Goal: Check status

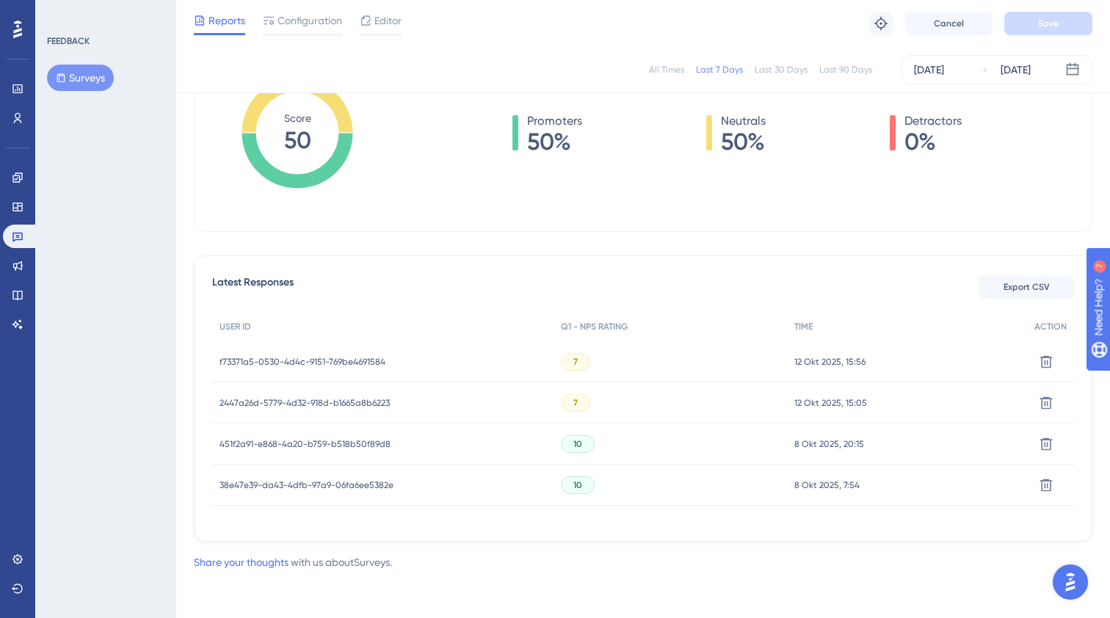
scroll to position [253, 0]
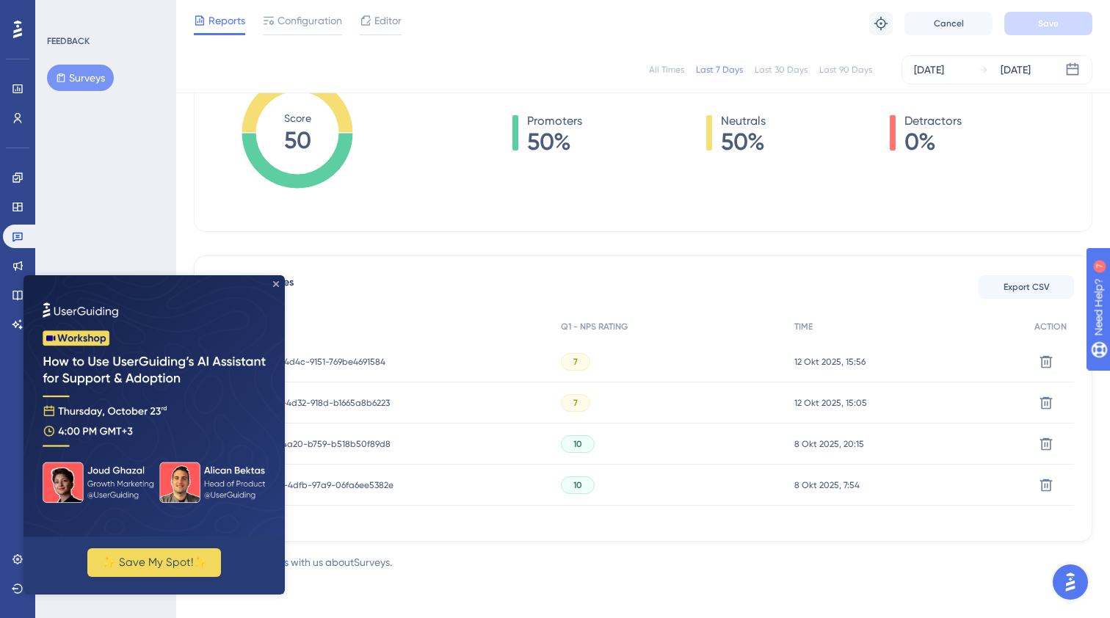
click at [275, 282] on icon "Close Preview" at bounding box center [276, 284] width 6 height 6
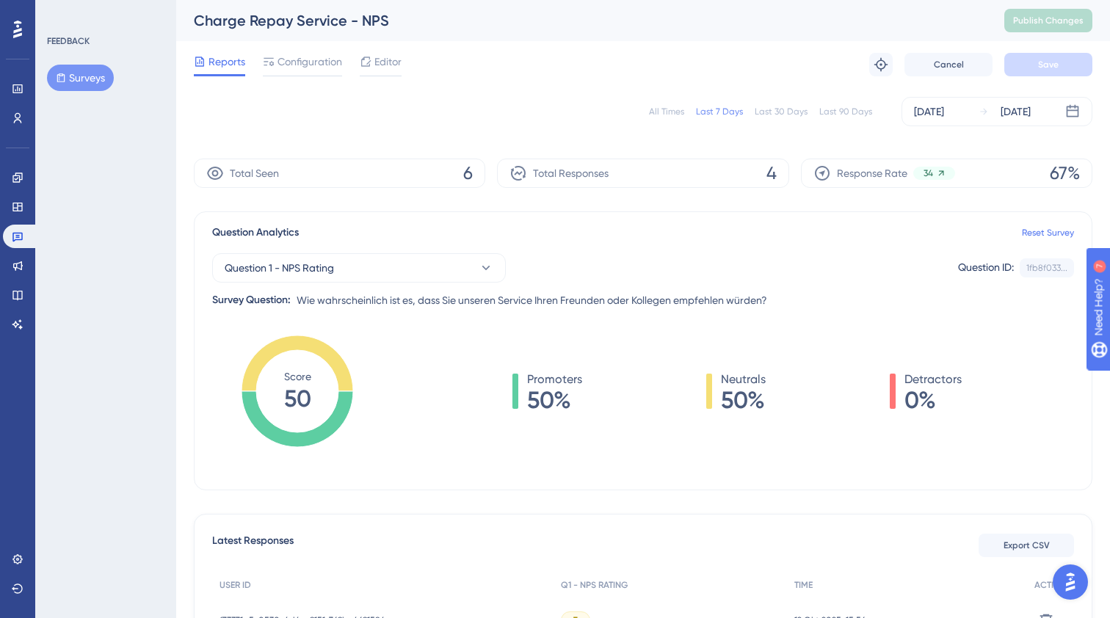
scroll to position [0, 0]
click at [664, 107] on div "All Times" at bounding box center [666, 112] width 35 height 12
click at [13, 239] on icon at bounding box center [17, 238] width 10 height 10
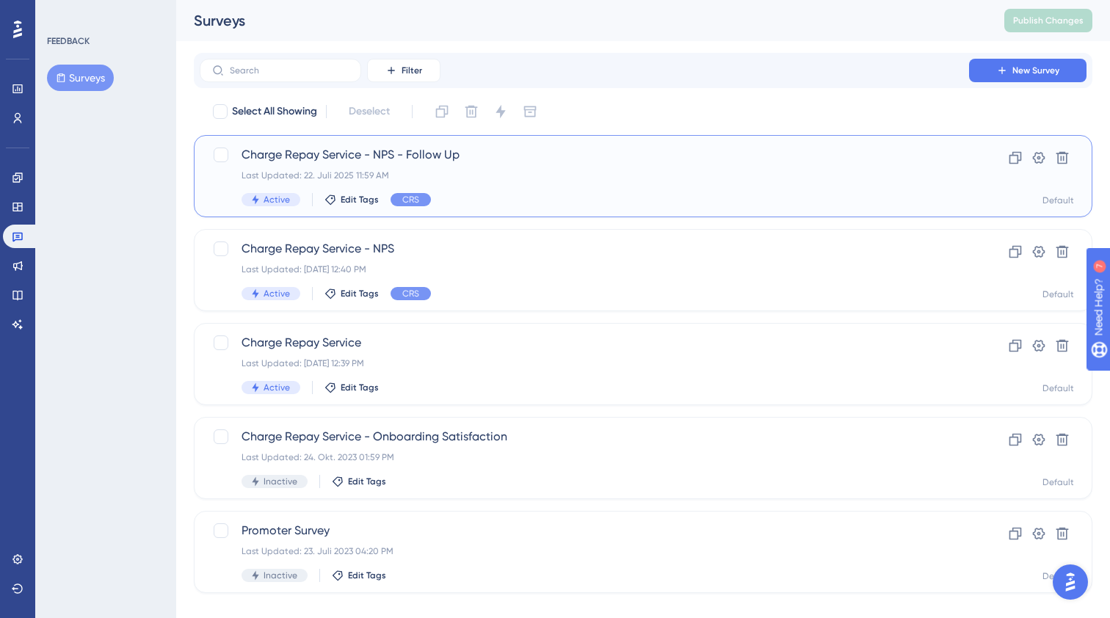
click at [374, 176] on div "Last Updated: 22. Juli 2025 11:59 AM" at bounding box center [585, 176] width 686 height 12
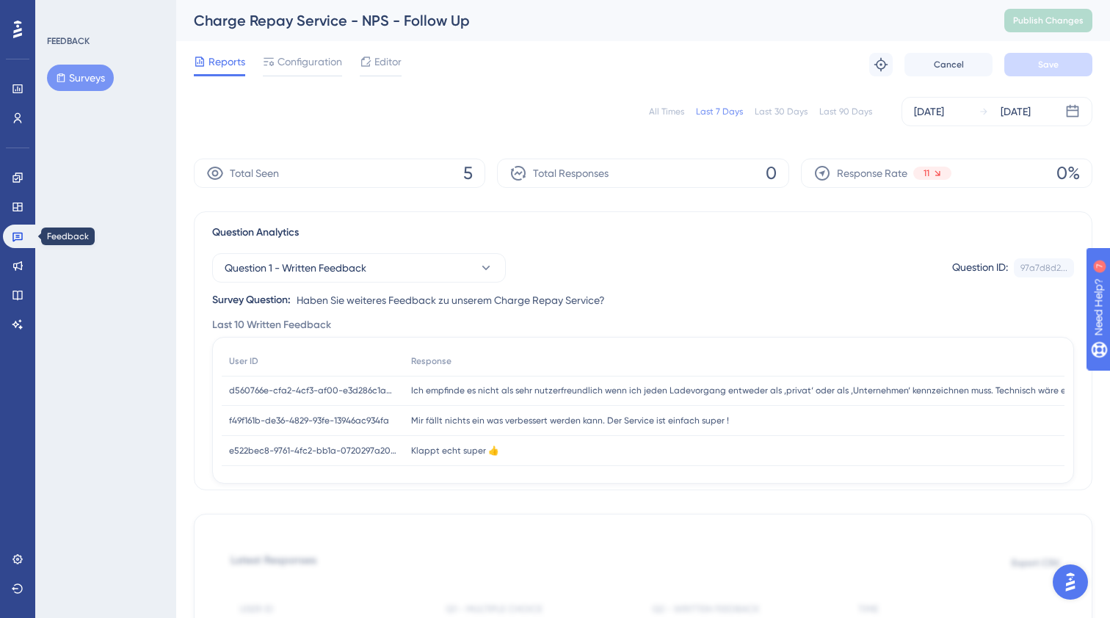
click at [16, 236] on icon at bounding box center [18, 237] width 12 height 12
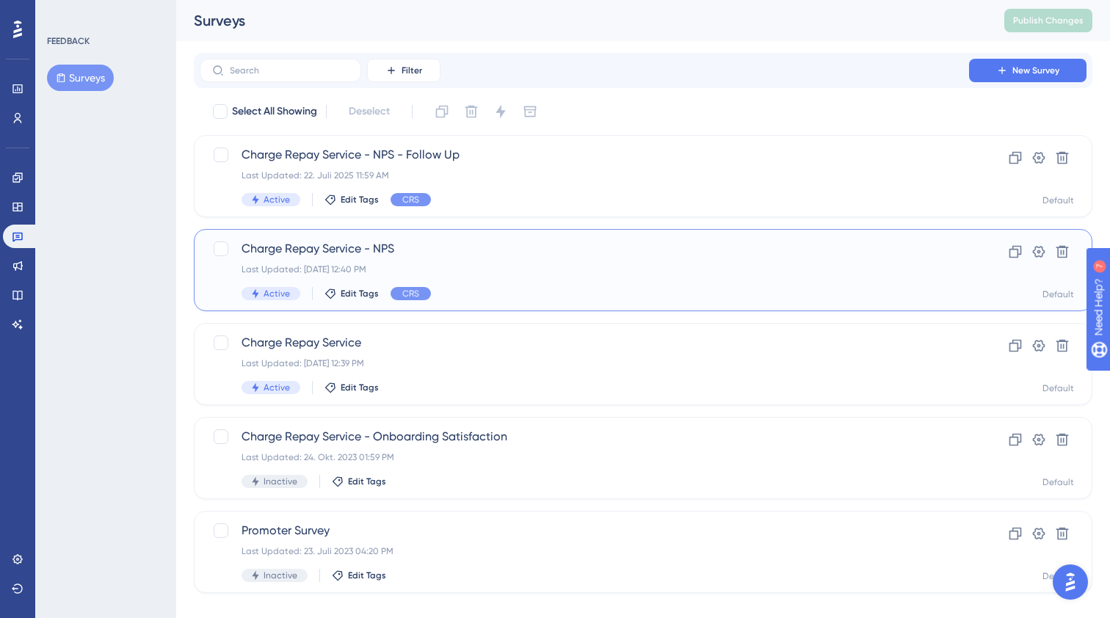
click at [303, 258] on div "Charge Repay Service - NPS Last Updated: [DATE] 12:40 PM Active Edit Tags CRS" at bounding box center [585, 270] width 686 height 60
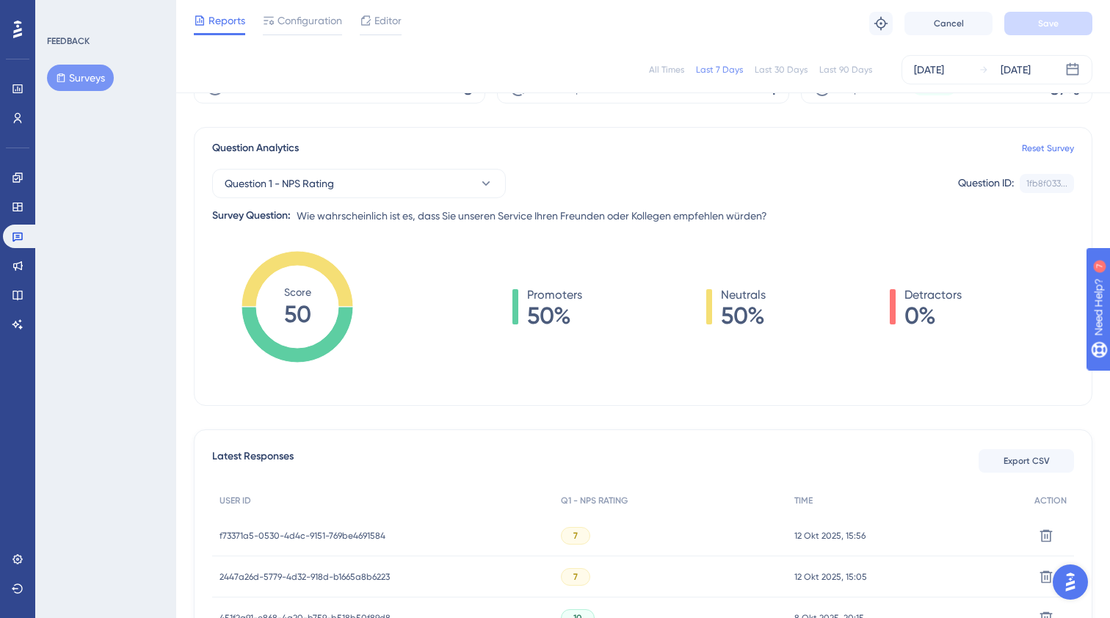
scroll to position [78, 0]
click at [477, 183] on button "Question 1 - NPS Rating" at bounding box center [359, 184] width 294 height 29
click at [576, 183] on div "Question 1 - NPS Rating Question 1 - NPS Rating Question 1 - NPS Rating Questio…" at bounding box center [643, 184] width 862 height 29
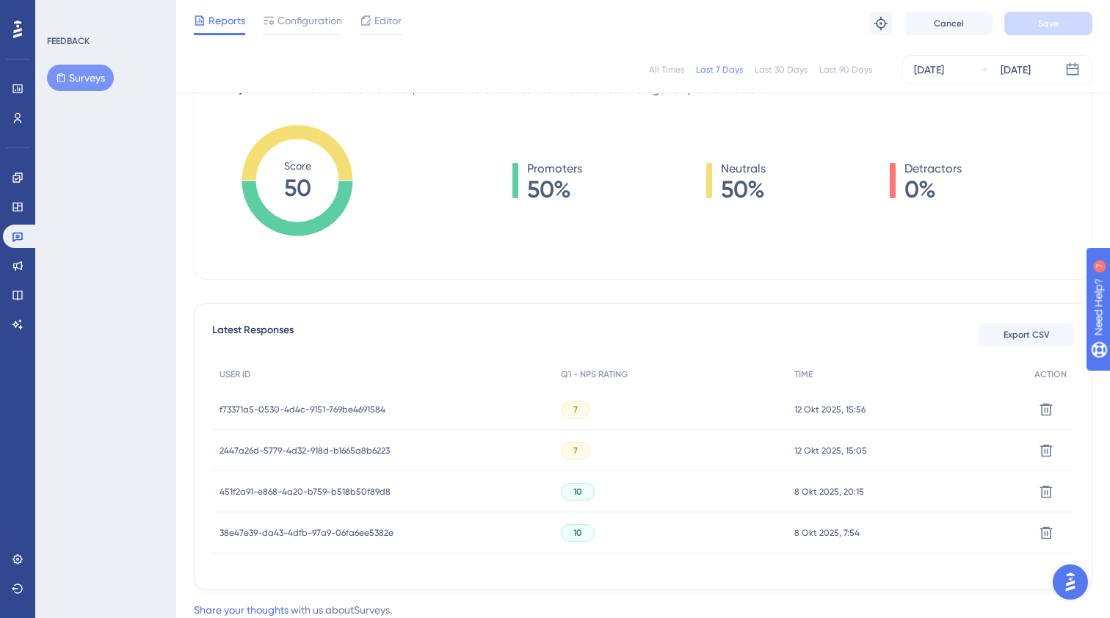
scroll to position [207, 0]
